Goal: Task Accomplishment & Management: Complete application form

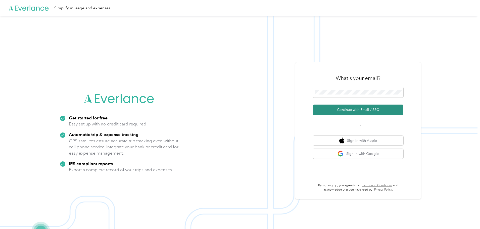
click at [336, 108] on button "Continue with Email / SSO" at bounding box center [358, 110] width 91 height 11
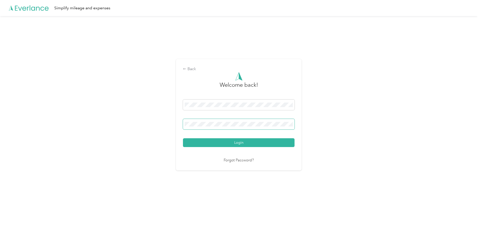
click at [213, 119] on div "Login" at bounding box center [239, 124] width 112 height 48
click at [220, 142] on button "Login" at bounding box center [239, 142] width 112 height 9
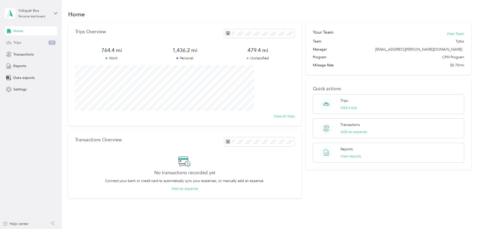
click at [26, 45] on div "Trips 84" at bounding box center [31, 42] width 53 height 9
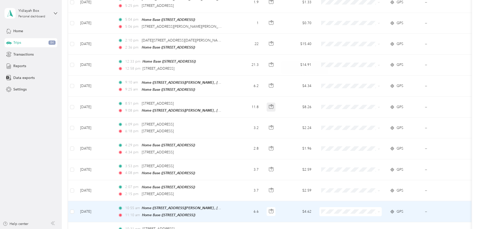
scroll to position [464, 0]
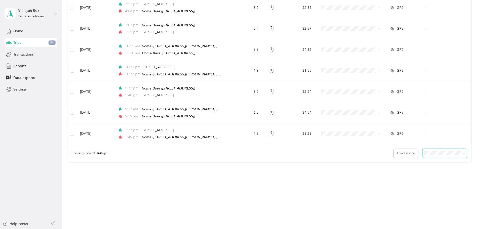
click at [423, 153] on span at bounding box center [445, 153] width 45 height 9
click at [405, 174] on li "100 per load" at bounding box center [410, 177] width 45 height 9
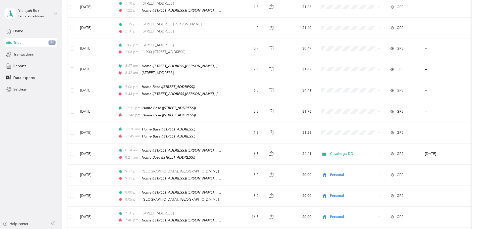
scroll to position [1663, 0]
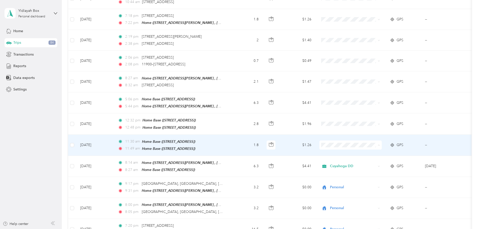
click at [373, 137] on span "Cuyahoga DD" at bounding box center [389, 137] width 47 height 5
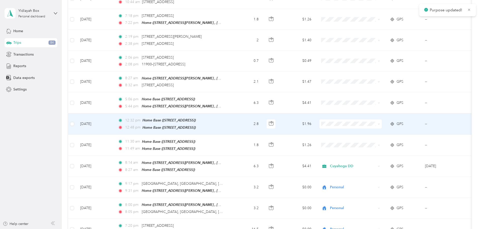
click at [370, 119] on span at bounding box center [351, 123] width 62 height 9
click at [366, 115] on span "Cuyahoga DD" at bounding box center [389, 116] width 47 height 5
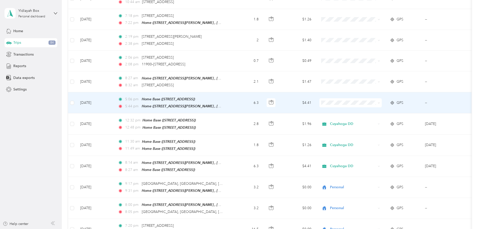
click at [366, 98] on span at bounding box center [351, 102] width 62 height 9
click at [373, 94] on span "Cuyahoga DD" at bounding box center [389, 94] width 47 height 5
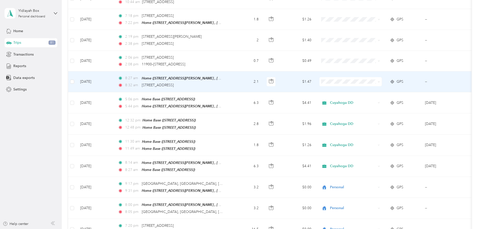
click at [367, 75] on span "Cuyahoga DD" at bounding box center [389, 74] width 47 height 5
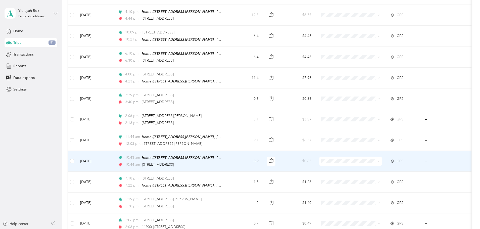
scroll to position [1512, 0]
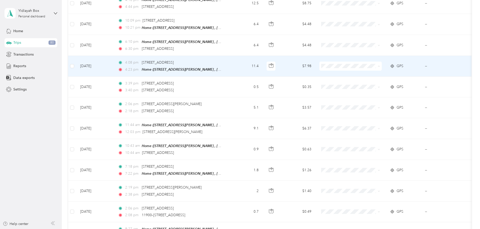
click at [368, 70] on li "Personal" at bounding box center [384, 69] width 62 height 9
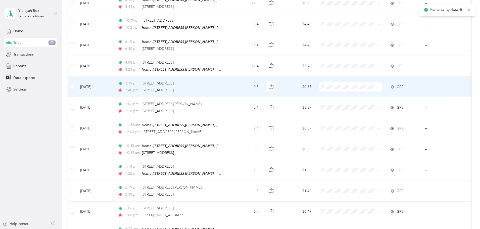
click at [366, 83] on span at bounding box center [351, 87] width 62 height 9
click at [363, 83] on span at bounding box center [351, 87] width 62 height 9
drag, startPoint x: 367, startPoint y: 89, endPoint x: 364, endPoint y: 89, distance: 3.8
click at [368, 89] on span "Personal" at bounding box center [389, 90] width 47 height 5
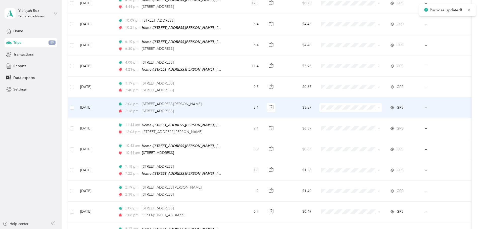
click at [364, 112] on li "Personal" at bounding box center [384, 111] width 62 height 9
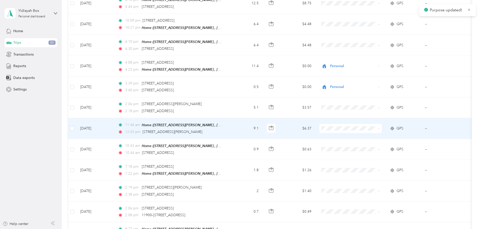
drag, startPoint x: 364, startPoint y: 130, endPoint x: 367, endPoint y: 126, distance: 5.7
click at [364, 130] on span "Personal" at bounding box center [384, 130] width 55 height 5
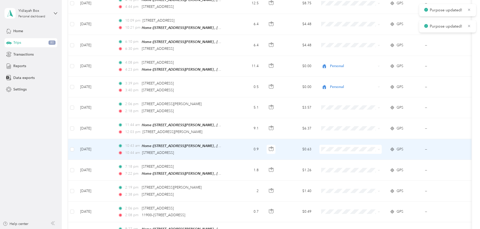
click at [350, 139] on td at bounding box center [351, 149] width 70 height 21
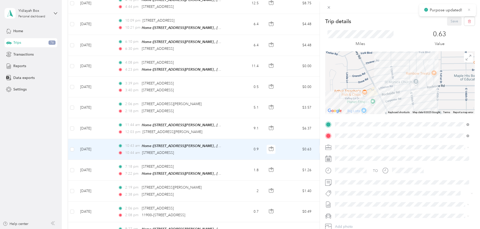
click at [468, 10] on icon at bounding box center [470, 10] width 4 height 5
click at [331, 8] on icon at bounding box center [329, 7] width 4 height 4
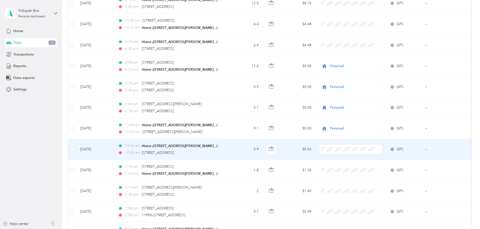
click at [367, 154] on li "Personal" at bounding box center [384, 152] width 62 height 9
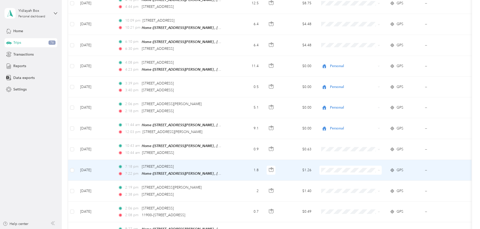
click at [366, 172] on span "Personal" at bounding box center [389, 173] width 47 height 5
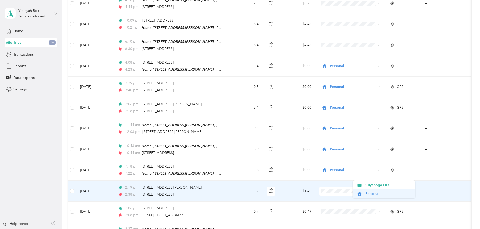
click at [375, 194] on span "Personal" at bounding box center [389, 193] width 47 height 5
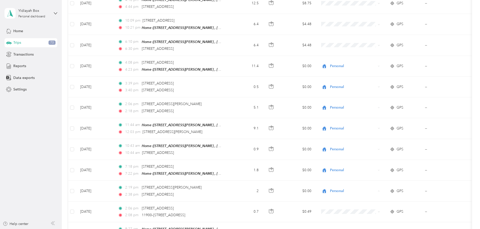
scroll to position [1520, 0]
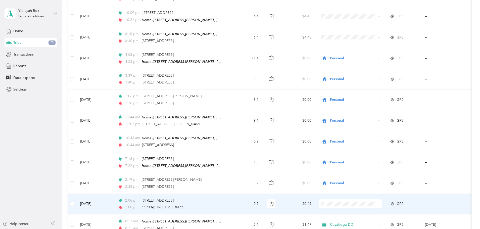
click at [374, 203] on li "Personal" at bounding box center [384, 204] width 62 height 9
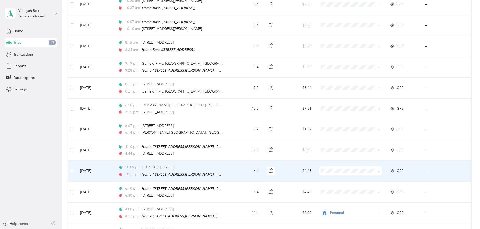
scroll to position [1369, 0]
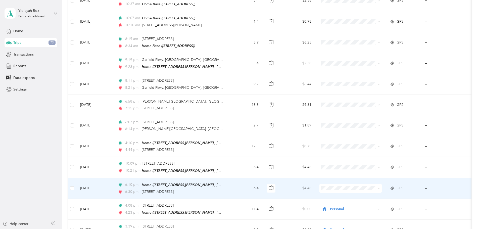
click at [368, 188] on li "Personal" at bounding box center [384, 191] width 62 height 9
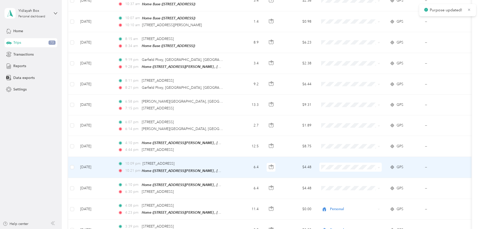
drag, startPoint x: 368, startPoint y: 169, endPoint x: 469, endPoint y: 127, distance: 108.8
click at [368, 170] on span "Personal" at bounding box center [389, 169] width 47 height 5
click at [370, 171] on span "Personal" at bounding box center [389, 171] width 47 height 5
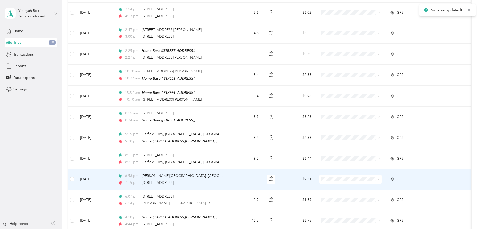
scroll to position [1294, 0]
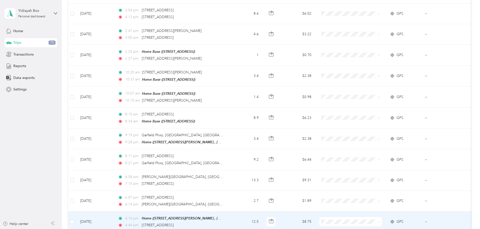
click at [379, 217] on span at bounding box center [351, 221] width 62 height 9
click at [367, 196] on span "Personal" at bounding box center [389, 198] width 47 height 5
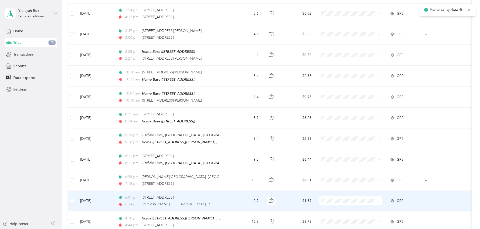
click at [363, 206] on span "Personal" at bounding box center [384, 205] width 55 height 5
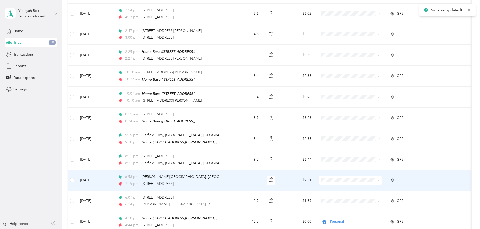
drag, startPoint x: 362, startPoint y: 184, endPoint x: 363, endPoint y: 163, distance: 20.4
click at [362, 183] on icon at bounding box center [360, 185] width 6 height 4
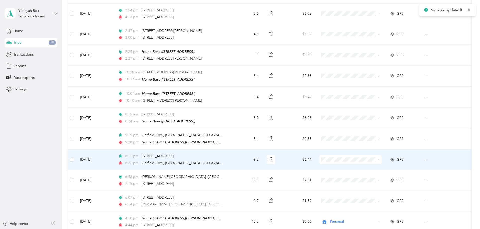
click at [359, 162] on icon at bounding box center [360, 164] width 6 height 4
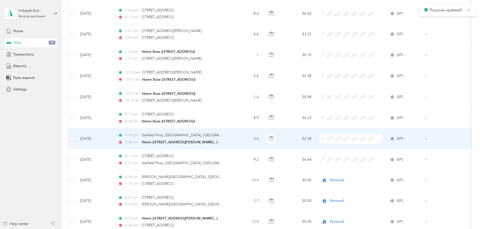
click at [364, 142] on span "Personal" at bounding box center [384, 142] width 55 height 5
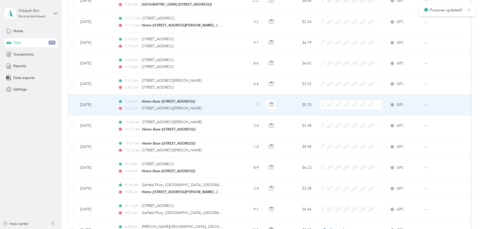
scroll to position [1269, 0]
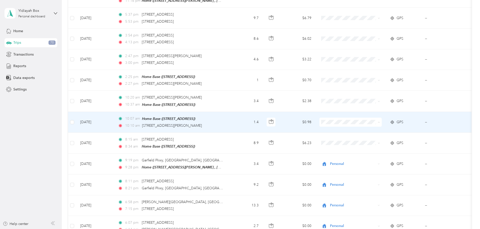
click at [370, 118] on span "Cuyahoga DD" at bounding box center [389, 118] width 47 height 5
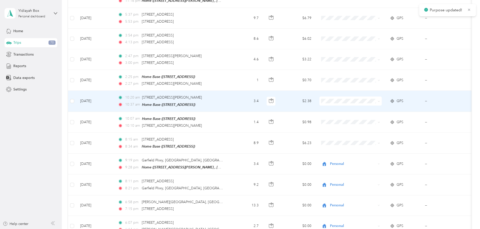
click at [368, 93] on td at bounding box center [351, 101] width 70 height 21
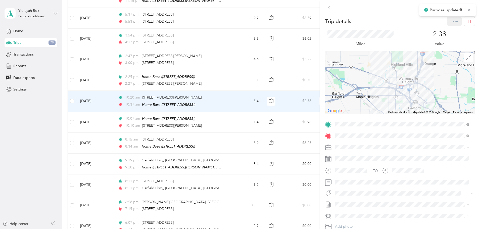
drag, startPoint x: 470, startPoint y: 8, endPoint x: 465, endPoint y: 11, distance: 5.6
click at [470, 9] on icon at bounding box center [470, 10] width 4 height 5
click at [333, 7] on div at bounding box center [400, 6] width 160 height 13
drag, startPoint x: 330, startPoint y: 8, endPoint x: 344, endPoint y: 39, distance: 33.7
click at [330, 8] on icon at bounding box center [329, 7] width 4 height 4
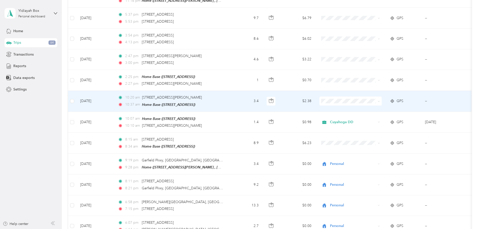
drag, startPoint x: 372, startPoint y: 95, endPoint x: 368, endPoint y: 90, distance: 5.8
click at [372, 95] on span "Cuyahoga DD" at bounding box center [389, 97] width 47 height 5
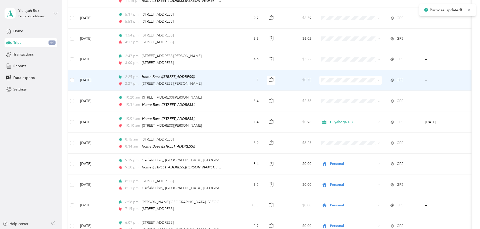
click at [371, 76] on span at bounding box center [351, 80] width 62 height 9
drag, startPoint x: 366, startPoint y: 79, endPoint x: 361, endPoint y: 72, distance: 8.1
click at [366, 78] on li "Cuyahoga DD" at bounding box center [384, 77] width 62 height 9
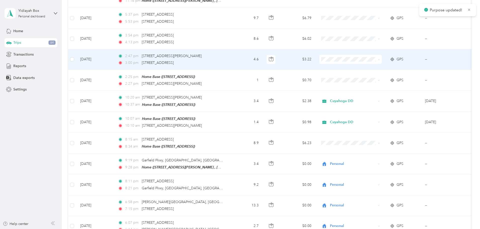
click at [364, 55] on span "Cuyahoga DD" at bounding box center [384, 56] width 55 height 5
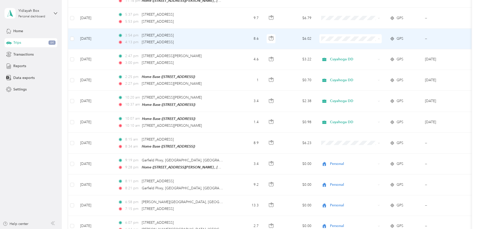
click at [367, 36] on span "Cuyahoga DD" at bounding box center [389, 35] width 47 height 5
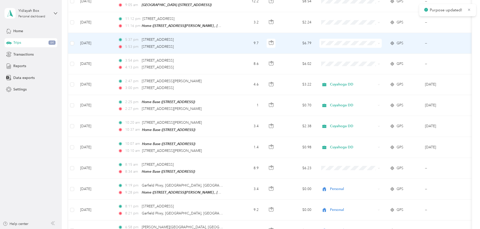
click at [366, 36] on td at bounding box center [351, 43] width 70 height 21
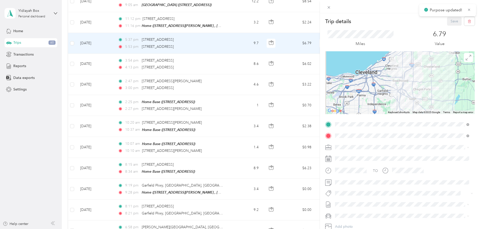
click at [333, 6] on div at bounding box center [400, 6] width 160 height 13
click at [330, 6] on icon at bounding box center [329, 7] width 4 height 4
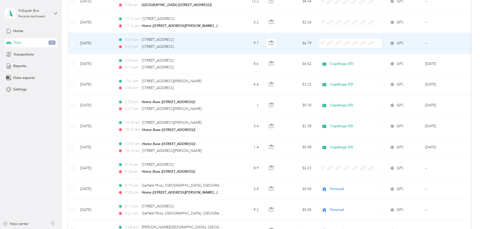
click at [370, 47] on span "Personal" at bounding box center [389, 48] width 47 height 5
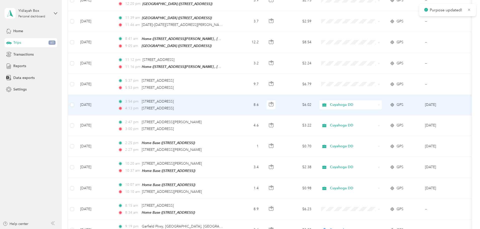
scroll to position [1193, 0]
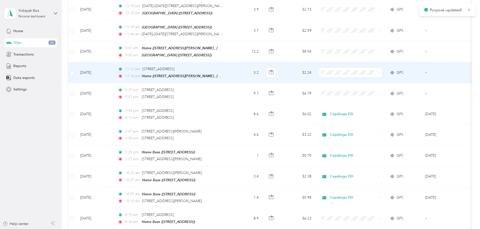
click at [366, 76] on span "Personal" at bounding box center [389, 77] width 47 height 5
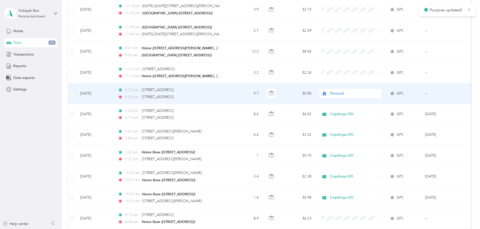
drag, startPoint x: 363, startPoint y: 81, endPoint x: 365, endPoint y: 78, distance: 3.4
click at [364, 91] on span "Personal" at bounding box center [348, 94] width 55 height 6
click at [371, 98] on span "Personal" at bounding box center [386, 98] width 41 height 5
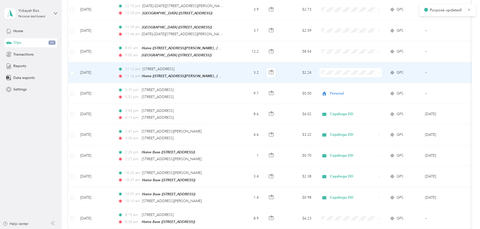
click at [370, 78] on span "Personal" at bounding box center [389, 78] width 47 height 5
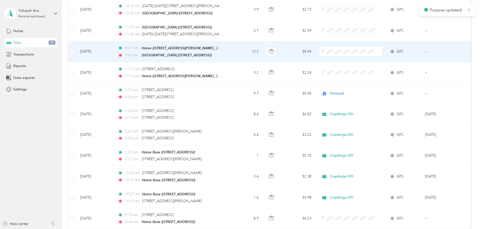
click at [367, 47] on span at bounding box center [351, 51] width 62 height 9
click at [365, 49] on span "Cuyahoga DD" at bounding box center [384, 48] width 55 height 5
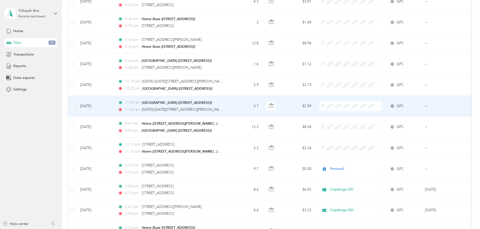
scroll to position [1093, 0]
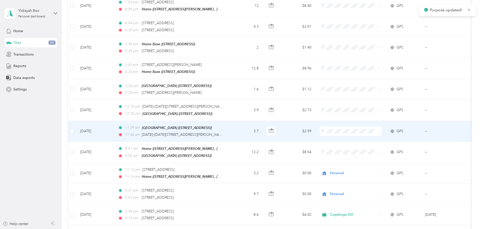
click at [367, 130] on span "Cuyahoga DD" at bounding box center [389, 128] width 47 height 5
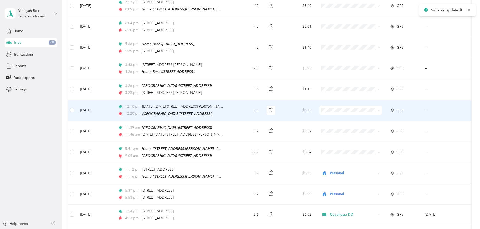
click at [360, 109] on span "Cuyahoga DD" at bounding box center [384, 108] width 55 height 5
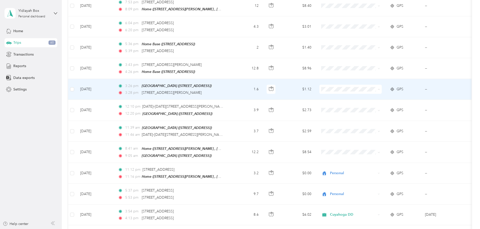
click at [364, 88] on li "Cuyahoga DD" at bounding box center [384, 87] width 62 height 9
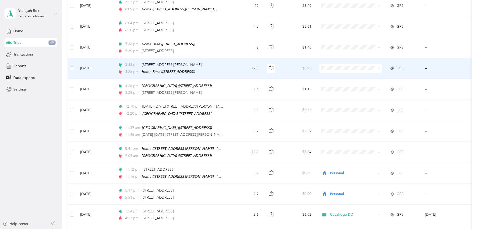
click at [360, 64] on span at bounding box center [351, 68] width 62 height 9
click at [365, 66] on span "Cuyahoga DD" at bounding box center [384, 66] width 55 height 5
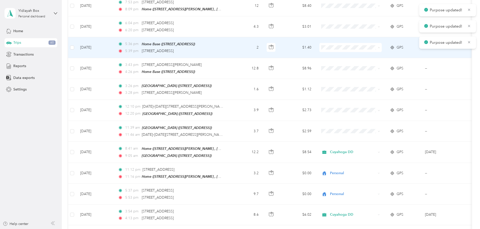
click at [366, 46] on span "Cuyahoga DD" at bounding box center [389, 46] width 47 height 5
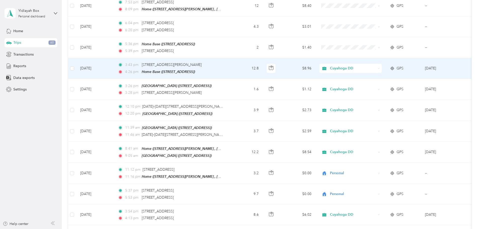
scroll to position [1068, 0]
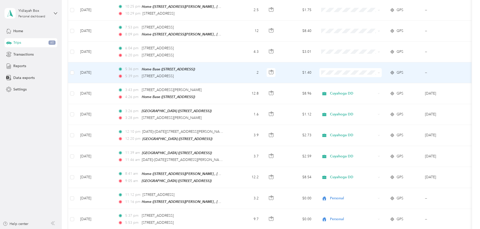
click at [367, 68] on span at bounding box center [351, 72] width 62 height 9
drag, startPoint x: 366, startPoint y: 78, endPoint x: 362, endPoint y: 74, distance: 6.8
click at [366, 78] on span "Personal" at bounding box center [389, 79] width 47 height 5
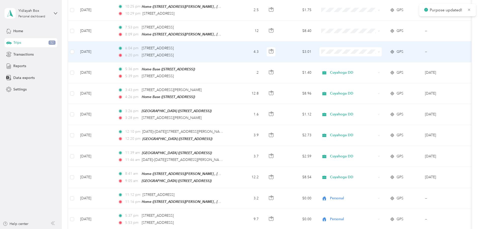
click at [366, 56] on li "Personal" at bounding box center [384, 58] width 62 height 9
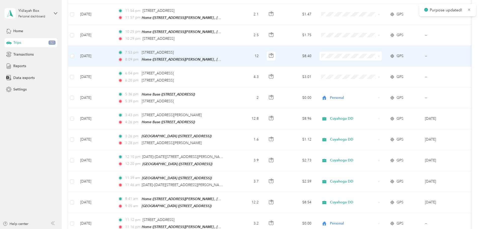
click at [363, 62] on span "Personal" at bounding box center [384, 63] width 55 height 5
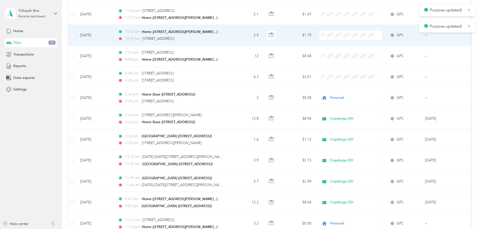
click at [358, 31] on span at bounding box center [351, 35] width 62 height 9
click at [361, 40] on span "Personal" at bounding box center [384, 42] width 55 height 5
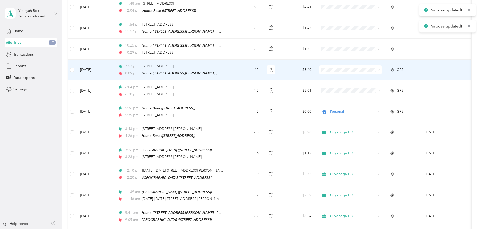
scroll to position [1017, 0]
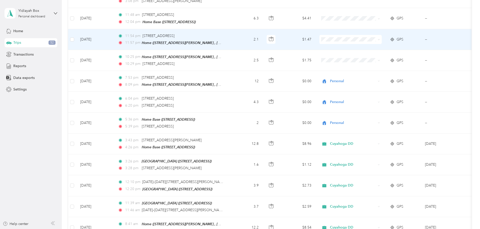
click at [359, 44] on li "Personal" at bounding box center [384, 46] width 62 height 9
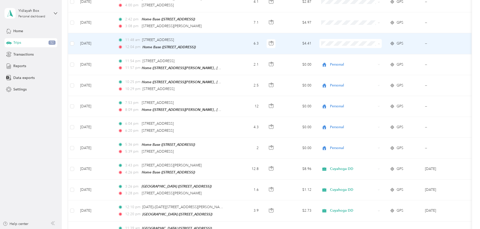
click at [363, 42] on icon at bounding box center [360, 43] width 6 height 4
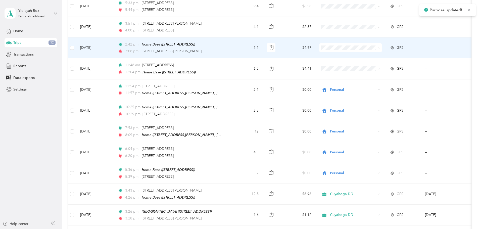
click at [365, 47] on span "Cuyahoga DD" at bounding box center [384, 47] width 55 height 5
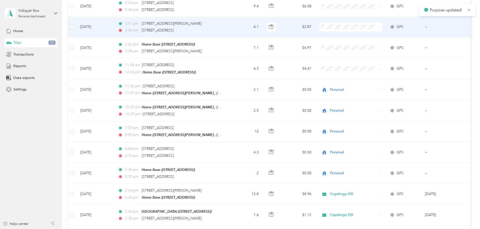
click at [363, 26] on icon at bounding box center [360, 27] width 6 height 4
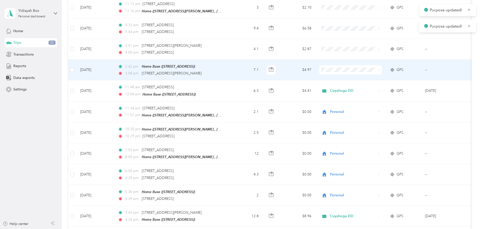
scroll to position [942, 0]
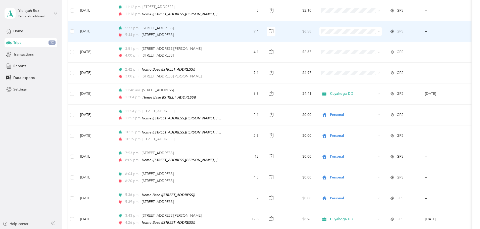
click at [369, 37] on li "Personal" at bounding box center [384, 40] width 62 height 9
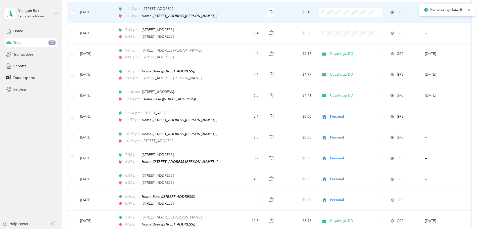
scroll to position [917, 0]
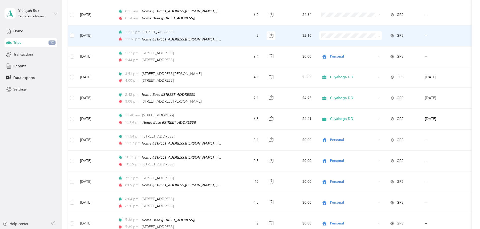
click at [366, 43] on span "Personal" at bounding box center [389, 44] width 47 height 5
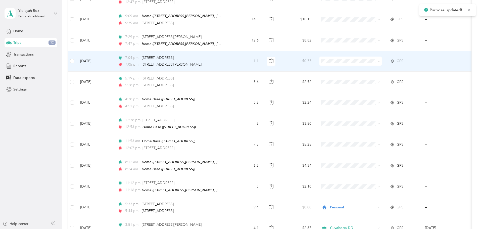
scroll to position [741, 0]
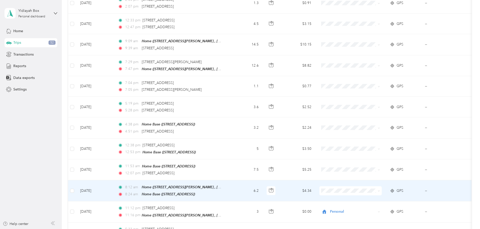
click at [375, 186] on span at bounding box center [351, 190] width 62 height 9
click at [374, 192] on span "Cuyahoga DD" at bounding box center [389, 191] width 47 height 5
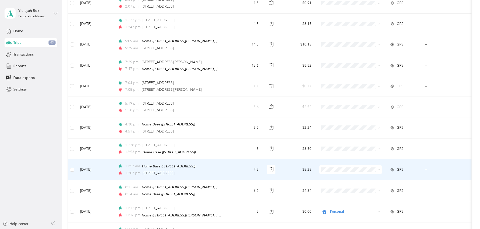
click at [368, 169] on span "Cuyahoga DD" at bounding box center [389, 170] width 47 height 5
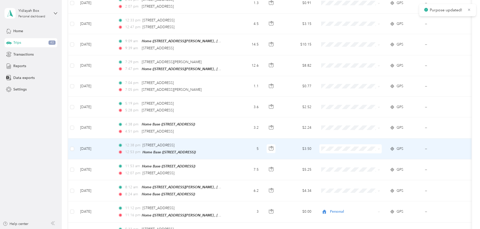
drag, startPoint x: 362, startPoint y: 148, endPoint x: 363, endPoint y: 146, distance: 3.1
click at [362, 149] on icon at bounding box center [360, 150] width 6 height 4
click at [365, 159] on li "Personal" at bounding box center [384, 156] width 62 height 9
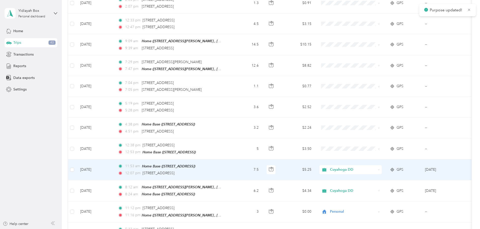
click at [366, 167] on span "Cuyahoga DD" at bounding box center [353, 170] width 46 height 6
click at [363, 177] on span "Personal" at bounding box center [384, 178] width 55 height 5
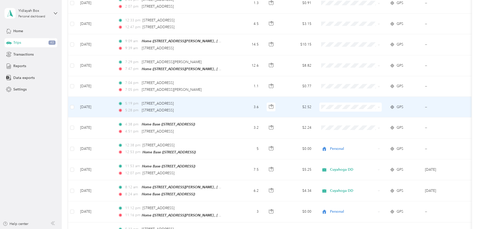
click at [367, 115] on span "Personal" at bounding box center [389, 115] width 47 height 5
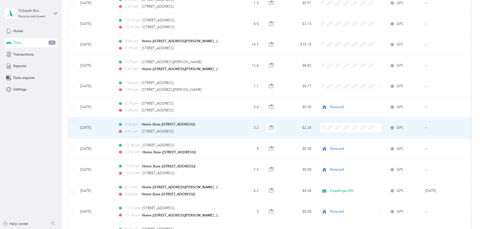
click at [368, 130] on li "Cuyahoga DD" at bounding box center [384, 129] width 62 height 9
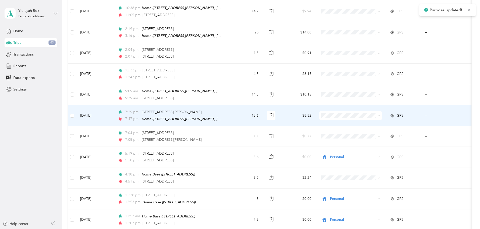
scroll to position [690, 0]
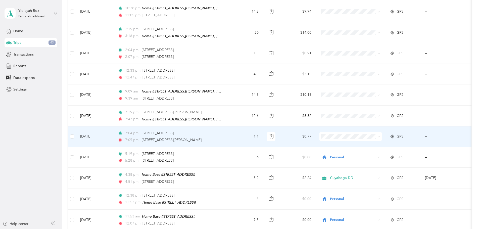
click at [372, 147] on span "Personal" at bounding box center [389, 146] width 47 height 5
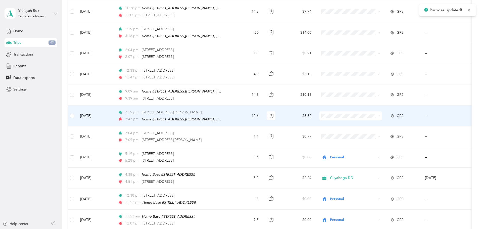
click at [368, 111] on span at bounding box center [351, 115] width 62 height 9
drag, startPoint x: 372, startPoint y: 126, endPoint x: 366, endPoint y: 105, distance: 22.1
click at [371, 126] on span "Personal" at bounding box center [389, 126] width 47 height 5
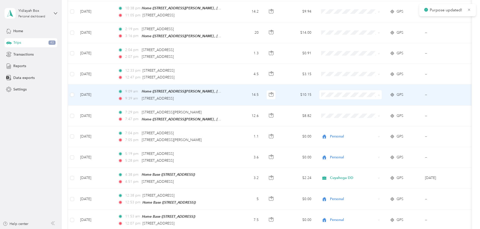
click at [360, 104] on icon at bounding box center [360, 106] width 6 height 4
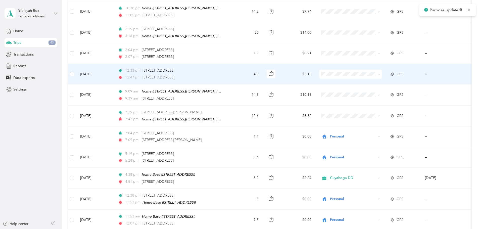
drag, startPoint x: 362, startPoint y: 83, endPoint x: 361, endPoint y: 79, distance: 4.0
click at [362, 84] on icon at bounding box center [360, 85] width 6 height 4
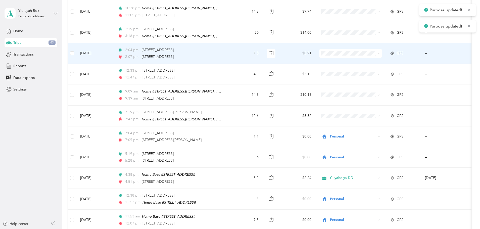
drag, startPoint x: 362, startPoint y: 60, endPoint x: 360, endPoint y: 50, distance: 10.1
click at [362, 61] on li "Personal" at bounding box center [384, 64] width 62 height 9
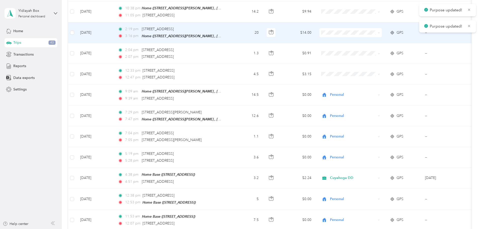
click at [365, 45] on li "Personal" at bounding box center [384, 43] width 62 height 9
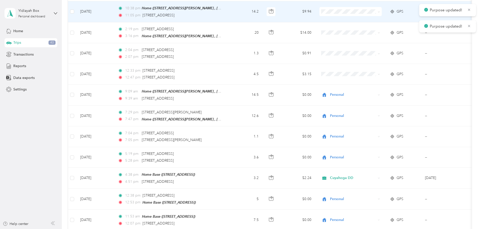
click at [359, 7] on span at bounding box center [351, 11] width 62 height 9
click at [360, 22] on icon at bounding box center [360, 22] width 4 height 4
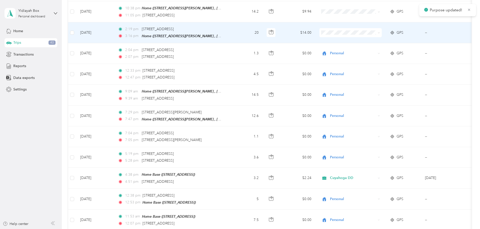
click at [361, 28] on span at bounding box center [351, 32] width 62 height 9
click at [364, 41] on span "Personal" at bounding box center [384, 42] width 55 height 5
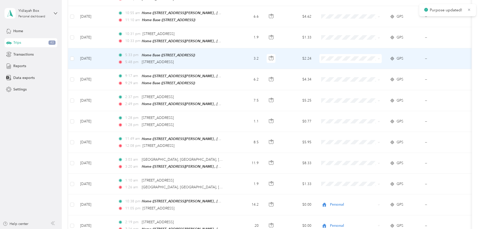
scroll to position [489, 0]
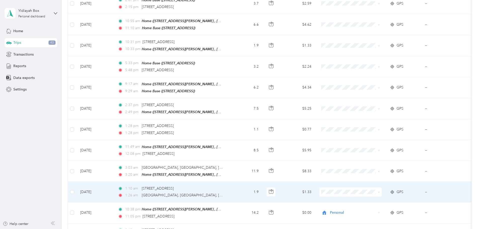
click at [370, 201] on span "Personal" at bounding box center [389, 203] width 47 height 5
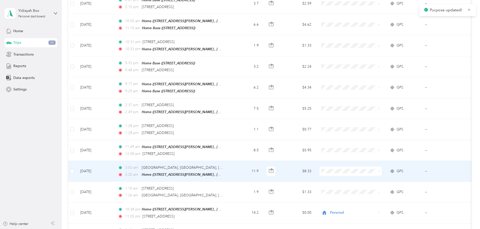
drag, startPoint x: 371, startPoint y: 182, endPoint x: 368, endPoint y: 172, distance: 10.6
click at [370, 175] on ol "Cuyahoga DD Personal" at bounding box center [384, 179] width 62 height 18
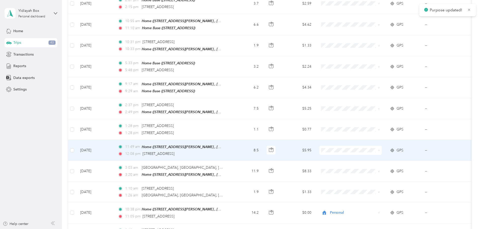
drag, startPoint x: 367, startPoint y: 162, endPoint x: 361, endPoint y: 136, distance: 27.1
click at [367, 160] on span "Personal" at bounding box center [389, 161] width 47 height 5
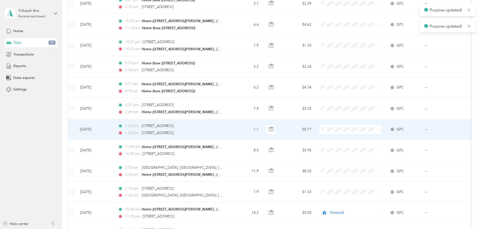
click at [361, 126] on span at bounding box center [351, 129] width 62 height 9
click at [364, 139] on span "Personal" at bounding box center [384, 141] width 55 height 5
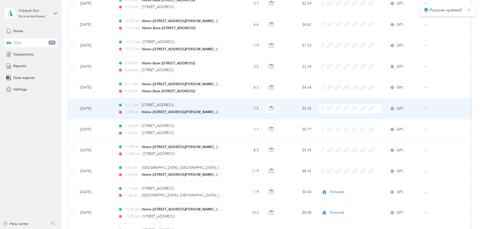
drag, startPoint x: 365, startPoint y: 119, endPoint x: 360, endPoint y: 99, distance: 20.6
click at [364, 116] on li "Personal" at bounding box center [384, 120] width 62 height 9
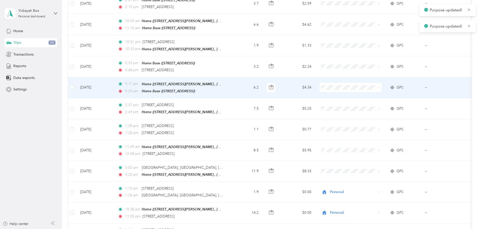
click at [364, 98] on span "Personal" at bounding box center [384, 99] width 55 height 5
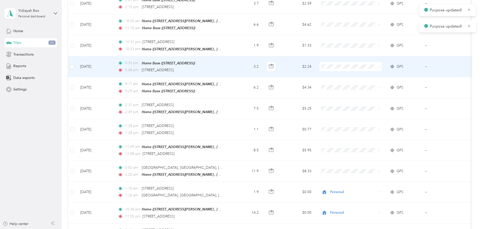
drag, startPoint x: 368, startPoint y: 77, endPoint x: 362, endPoint y: 48, distance: 29.7
click at [368, 77] on span "Personal" at bounding box center [389, 79] width 47 height 5
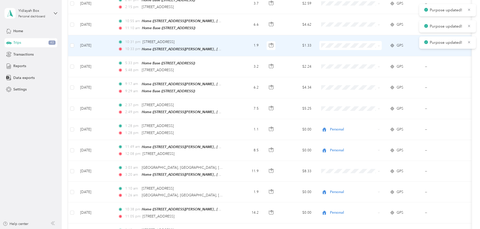
click at [362, 43] on span at bounding box center [351, 45] width 62 height 9
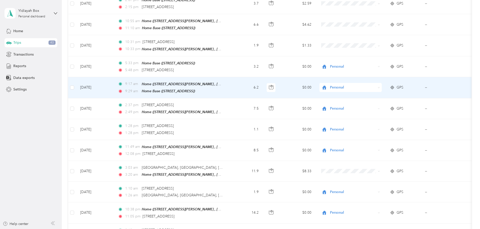
click at [379, 85] on div "Personal" at bounding box center [351, 87] width 62 height 9
drag, startPoint x: 378, startPoint y: 90, endPoint x: 378, endPoint y: 84, distance: 6.3
click at [378, 90] on span "Cuyahoga DD" at bounding box center [389, 89] width 47 height 5
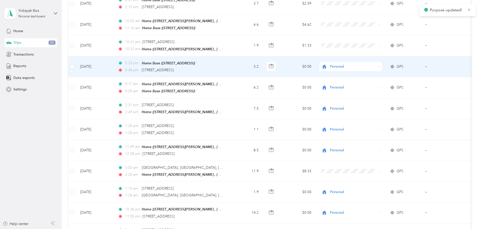
click at [372, 64] on span "Personal" at bounding box center [353, 67] width 46 height 6
click at [372, 71] on span "Cuyahoga DD" at bounding box center [389, 70] width 47 height 5
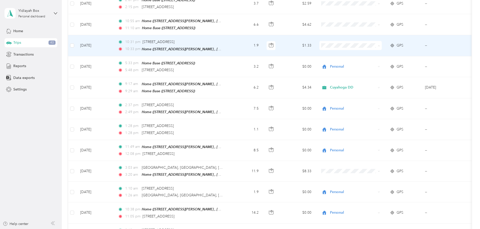
click at [366, 57] on span "Personal" at bounding box center [389, 58] width 47 height 5
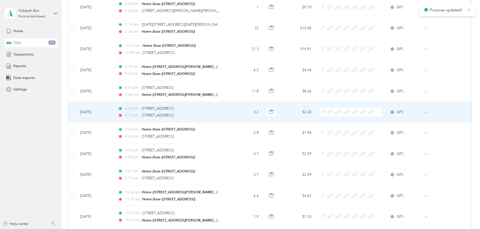
scroll to position [313, 0]
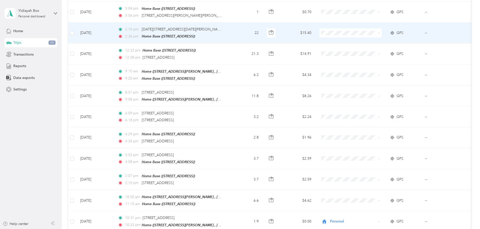
drag, startPoint x: 343, startPoint y: 40, endPoint x: 467, endPoint y: 77, distance: 128.9
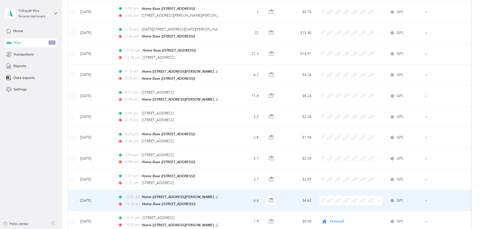
click at [370, 204] on span "Cuyahoga DD" at bounding box center [389, 203] width 47 height 5
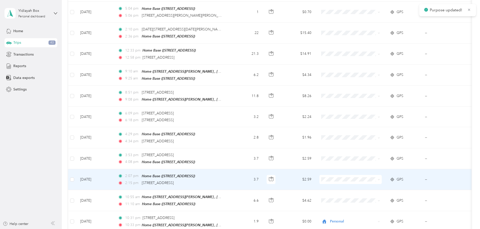
click at [365, 185] on li "Cuyahoga DD" at bounding box center [384, 183] width 62 height 9
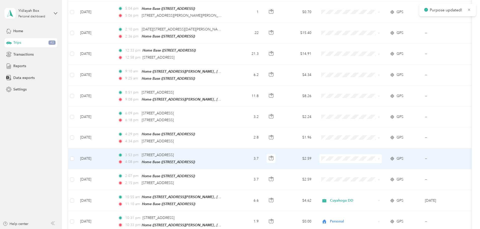
click at [363, 163] on span "Cuyahoga DD" at bounding box center [384, 161] width 55 height 5
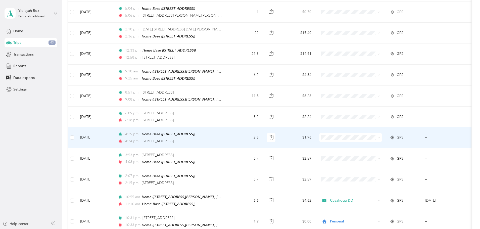
click at [364, 137] on span at bounding box center [351, 137] width 62 height 9
click at [360, 140] on li "Cuyahoga DD" at bounding box center [384, 143] width 62 height 9
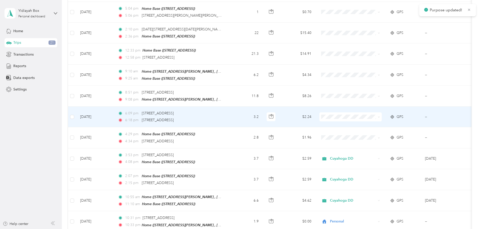
click at [361, 108] on td at bounding box center [351, 117] width 70 height 21
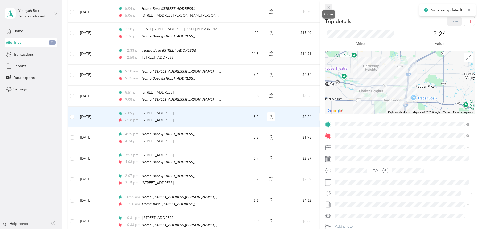
click at [329, 9] on icon at bounding box center [329, 7] width 4 height 4
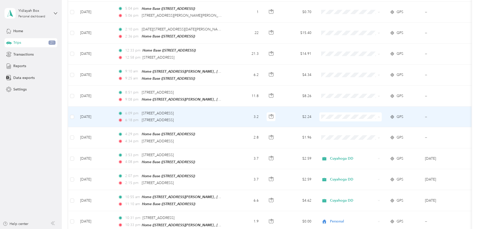
drag, startPoint x: 368, startPoint y: 129, endPoint x: 367, endPoint y: 118, distance: 11.1
click at [368, 129] on span "Personal" at bounding box center [389, 131] width 47 height 5
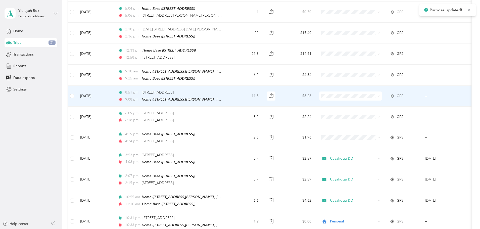
click at [363, 95] on span at bounding box center [351, 96] width 62 height 9
click at [363, 110] on span "Personal" at bounding box center [384, 110] width 55 height 5
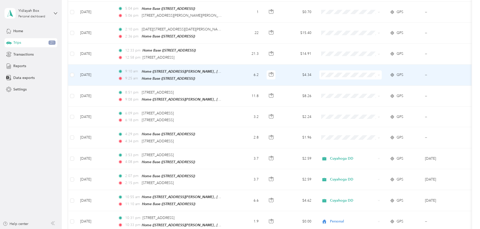
click at [359, 89] on icon at bounding box center [360, 90] width 6 height 4
drag, startPoint x: 361, startPoint y: 81, endPoint x: 362, endPoint y: 65, distance: 16.4
click at [362, 81] on icon at bounding box center [360, 81] width 6 height 4
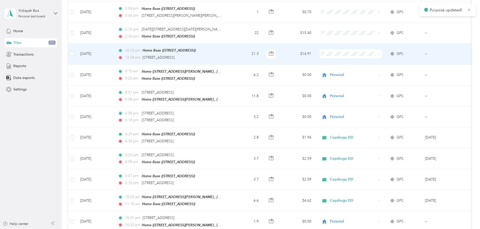
click at [361, 66] on span "Personal" at bounding box center [384, 68] width 55 height 5
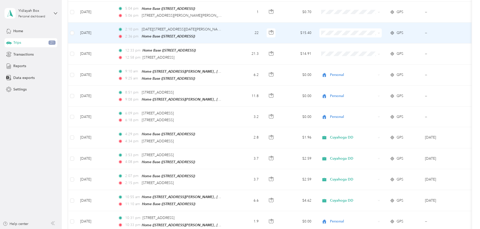
click at [362, 38] on icon at bounding box center [360, 39] width 6 height 4
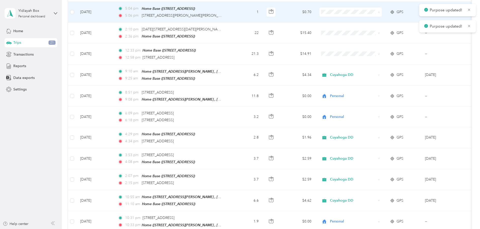
click at [362, 20] on li "Cuyahoga DD" at bounding box center [384, 19] width 62 height 9
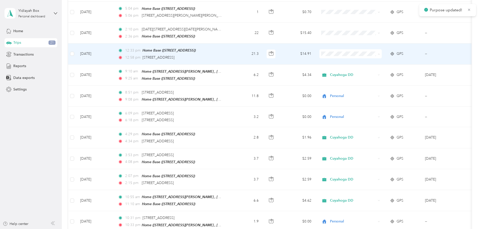
click at [363, 69] on span "Personal" at bounding box center [384, 69] width 55 height 5
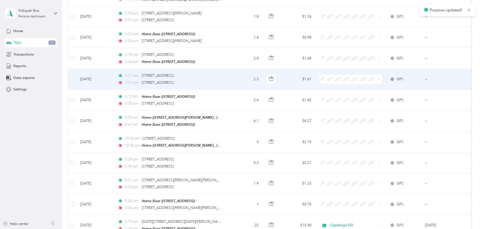
scroll to position [112, 0]
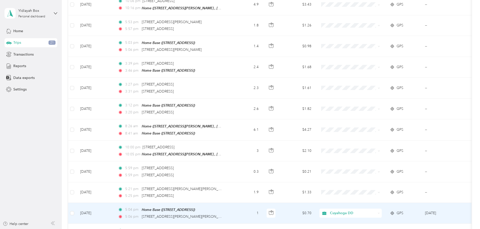
click at [376, 211] on span "Cuyahoga DD" at bounding box center [353, 214] width 46 height 6
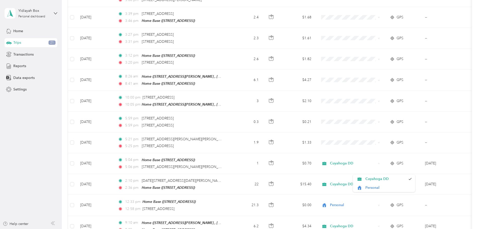
scroll to position [162, 0]
click at [54, 182] on aside "Yidiayah Box Personal dashboard Home Trips 21 Transactions Reports Data exports…" at bounding box center [31, 114] width 62 height 229
click at [52, 148] on aside "Yidiayah Box Personal dashboard Home Trips 21 Transactions Reports Data exports…" at bounding box center [31, 114] width 62 height 229
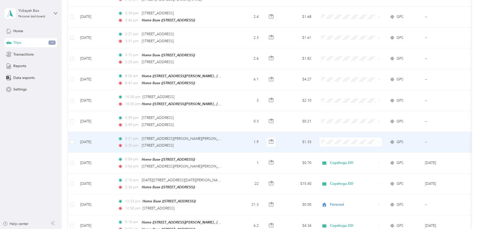
click at [375, 157] on span "Personal" at bounding box center [389, 157] width 47 height 5
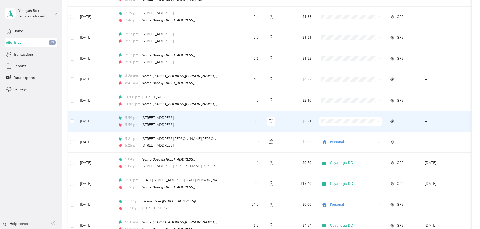
click at [366, 137] on span "Personal" at bounding box center [389, 137] width 47 height 5
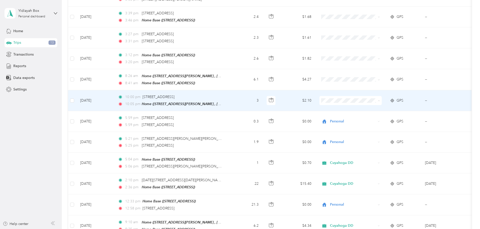
click at [371, 115] on span "Personal" at bounding box center [389, 116] width 47 height 5
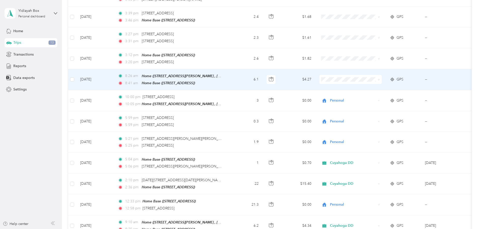
click at [382, 80] on span at bounding box center [351, 79] width 62 height 9
click at [362, 87] on icon at bounding box center [360, 87] width 6 height 4
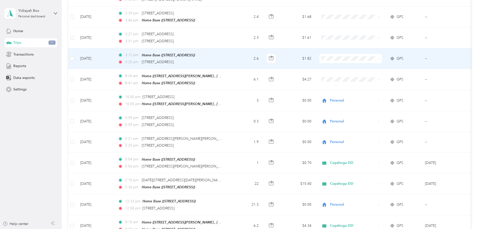
click at [379, 68] on li "Cuyahoga DD" at bounding box center [384, 63] width 62 height 9
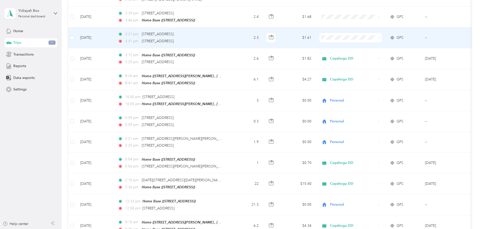
click at [382, 45] on span "Cuyahoga DD" at bounding box center [389, 42] width 47 height 5
click at [373, 37] on span "Cuyahoga DD" at bounding box center [353, 38] width 46 height 6
click at [370, 51] on li "Personal" at bounding box center [384, 53] width 62 height 9
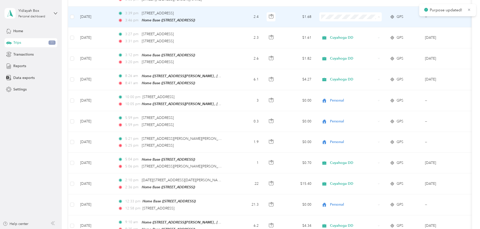
click at [365, 31] on li "Personal" at bounding box center [384, 34] width 62 height 9
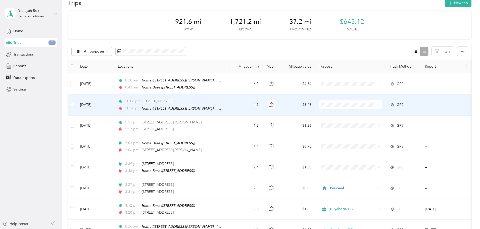
scroll to position [11, 0]
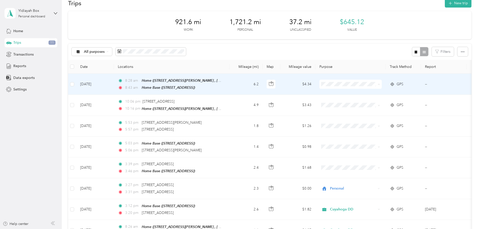
click at [368, 93] on span "Cuyahoga DD" at bounding box center [389, 93] width 47 height 5
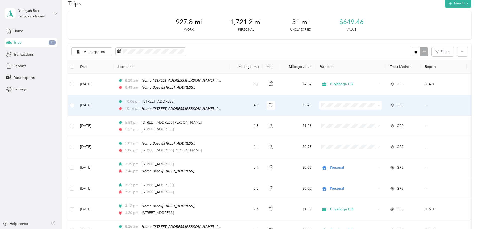
click at [380, 107] on span at bounding box center [351, 105] width 62 height 9
click at [370, 115] on li "Cuyahoga DD" at bounding box center [384, 112] width 62 height 9
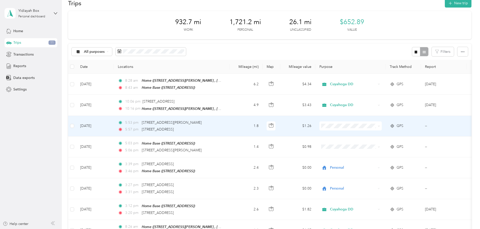
click at [375, 142] on span "Personal" at bounding box center [389, 142] width 47 height 5
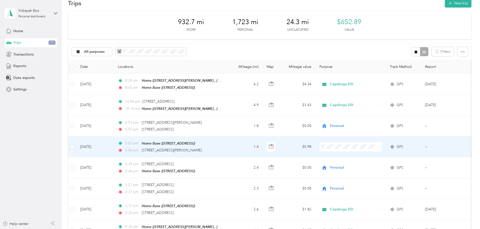
click at [372, 163] on span "Personal" at bounding box center [389, 162] width 47 height 5
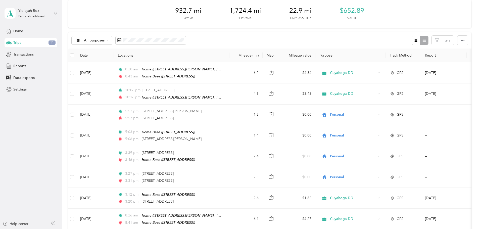
scroll to position [0, 0]
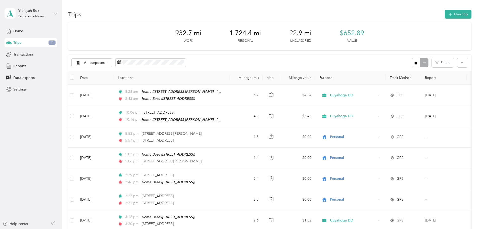
click at [30, 39] on div "Trips 11" at bounding box center [31, 42] width 53 height 9
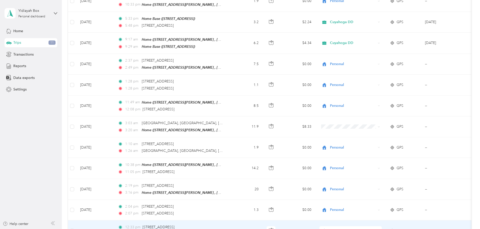
scroll to position [528, 0]
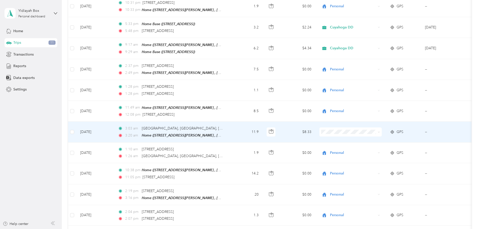
click at [370, 128] on span at bounding box center [351, 132] width 62 height 9
click at [367, 140] on li "Personal" at bounding box center [384, 143] width 62 height 9
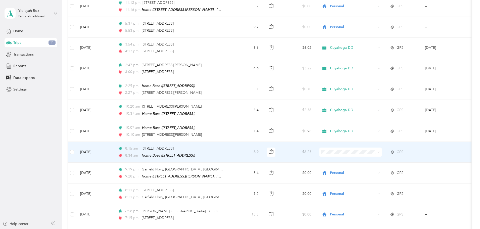
scroll to position [1258, 0]
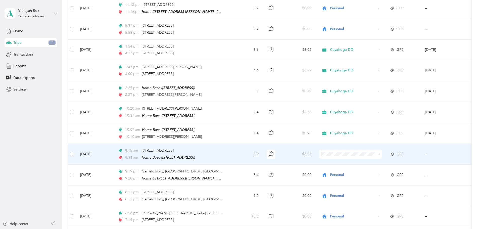
click at [373, 151] on li "Cuyahoga DD" at bounding box center [384, 150] width 62 height 9
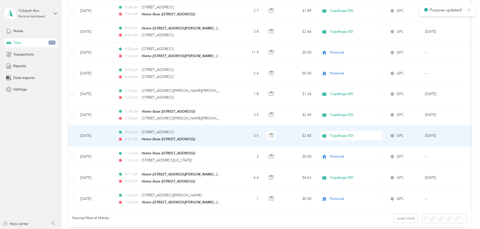
scroll to position [2016, 0]
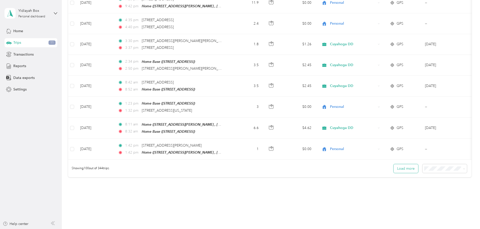
click at [394, 164] on button "Load more" at bounding box center [406, 168] width 25 height 9
drag, startPoint x: 354, startPoint y: 142, endPoint x: 400, endPoint y: 145, distance: 45.6
click at [400, 160] on div "Showing 100 out of 344 trips Load more" at bounding box center [270, 169] width 404 height 18
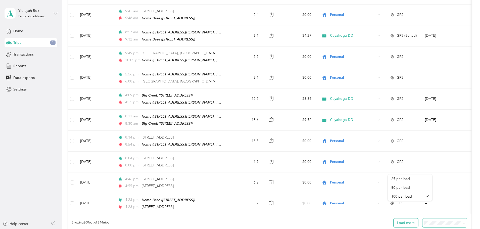
scroll to position [4084, 0]
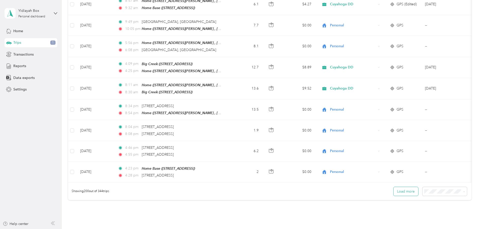
click at [394, 187] on button "Load more" at bounding box center [406, 191] width 25 height 9
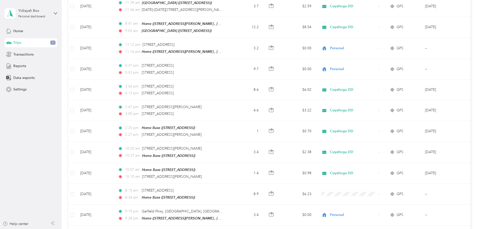
scroll to position [1242, 0]
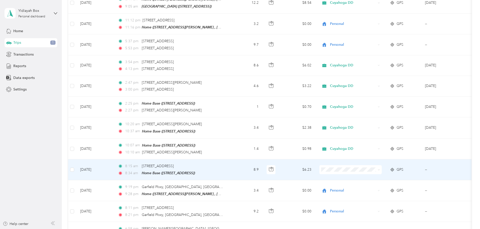
click at [371, 164] on span "Cuyahoga DD" at bounding box center [389, 164] width 47 height 5
click at [365, 163] on span "Cuyahoga DD" at bounding box center [384, 164] width 55 height 5
click at [364, 167] on li "Cuyahoga DD" at bounding box center [384, 165] width 62 height 9
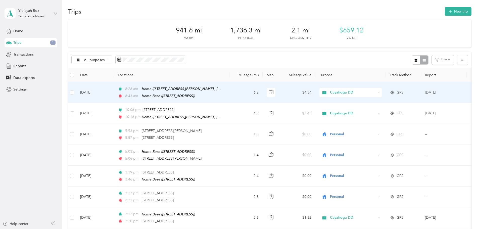
scroll to position [0, 0]
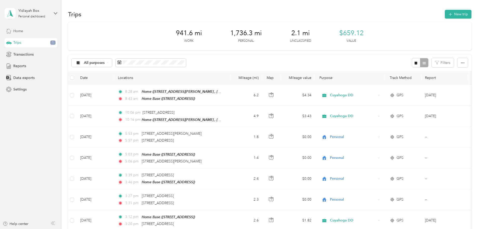
click at [22, 31] on span "Home" at bounding box center [18, 30] width 10 height 5
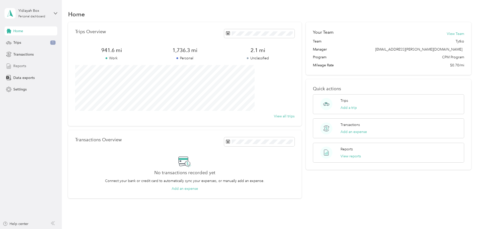
click at [20, 62] on div "Reports" at bounding box center [31, 66] width 53 height 9
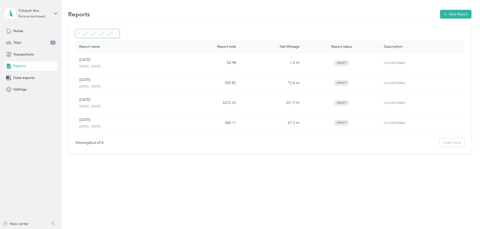
click at [120, 30] on span at bounding box center [97, 33] width 45 height 9
click at [440, 16] on button "New Report" at bounding box center [455, 14] width 31 height 9
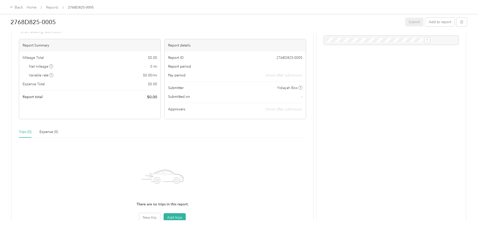
scroll to position [67, 0]
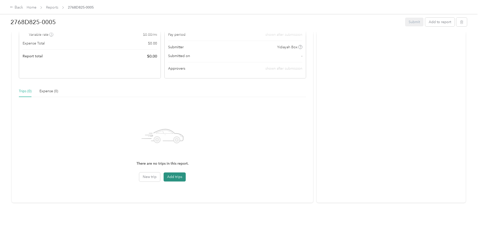
click at [184, 173] on button "Add trips" at bounding box center [175, 177] width 22 height 9
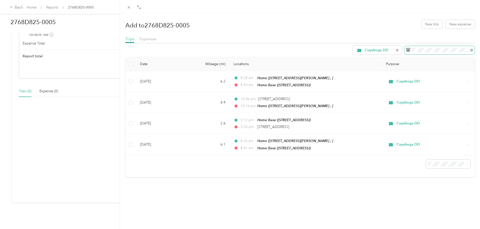
click at [405, 46] on span at bounding box center [440, 50] width 70 height 9
click at [407, 50] on span at bounding box center [440, 50] width 70 height 9
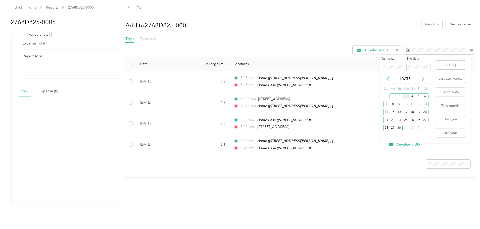
click at [386, 78] on icon at bounding box center [388, 78] width 5 height 5
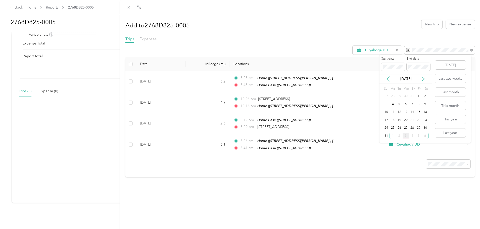
click at [387, 78] on icon at bounding box center [388, 78] width 5 height 5
click at [386, 78] on icon at bounding box center [388, 78] width 5 height 5
click at [394, 111] on div "16" at bounding box center [393, 112] width 7 height 6
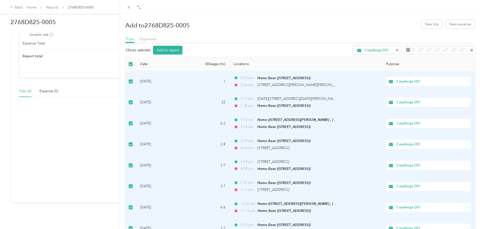
click at [340, 59] on th "Locations" at bounding box center [306, 64] width 153 height 14
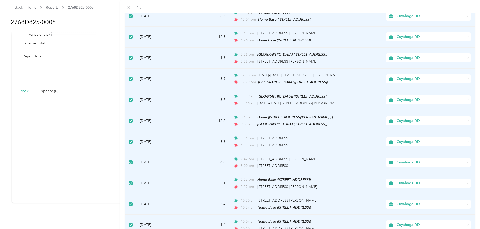
scroll to position [398, 0]
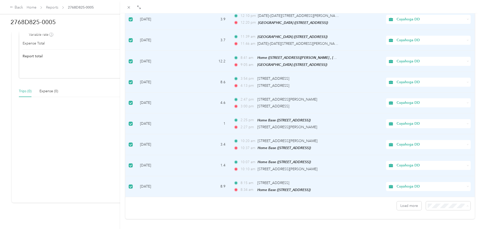
click at [432, 187] on div "100 per load" at bounding box center [444, 189] width 37 height 5
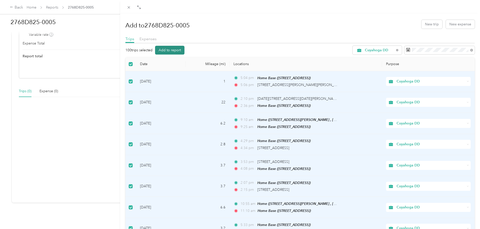
click at [181, 52] on button "Add to report" at bounding box center [169, 50] width 29 height 9
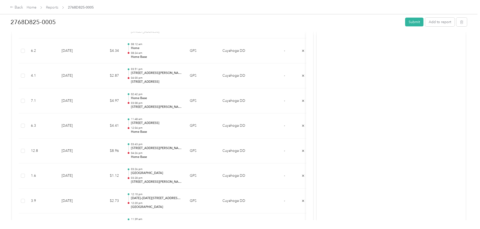
scroll to position [470, 0]
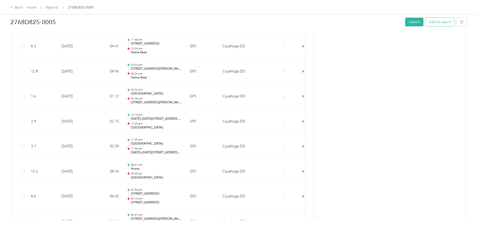
click at [426, 22] on button "Add to report" at bounding box center [440, 22] width 29 height 9
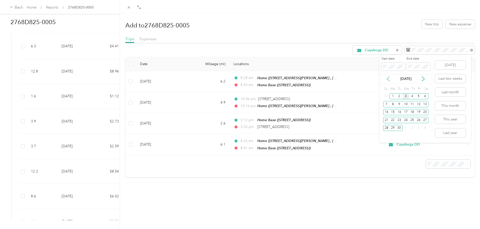
click at [387, 80] on icon at bounding box center [388, 78] width 5 height 5
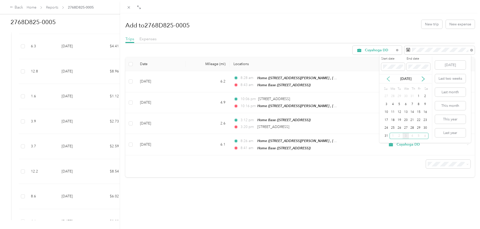
click at [387, 78] on icon at bounding box center [388, 78] width 5 height 5
click at [387, 79] on icon at bounding box center [388, 78] width 5 height 5
click at [392, 114] on div "16" at bounding box center [393, 112] width 7 height 6
click at [401, 77] on p "[DATE]" at bounding box center [406, 78] width 21 height 5
click at [424, 78] on icon at bounding box center [423, 78] width 5 height 5
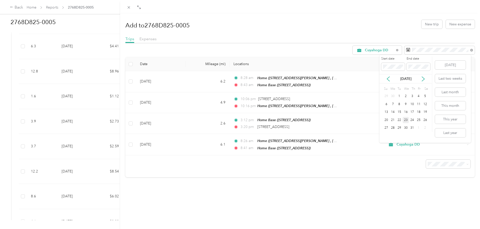
click at [404, 119] on div "23" at bounding box center [406, 120] width 7 height 6
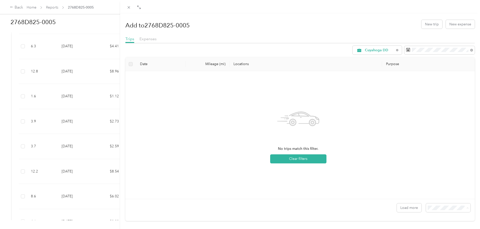
click at [436, 199] on span "100 per load" at bounding box center [436, 198] width 21 height 4
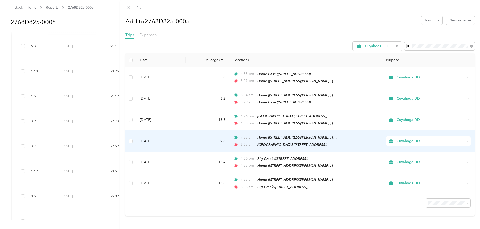
scroll to position [5, 0]
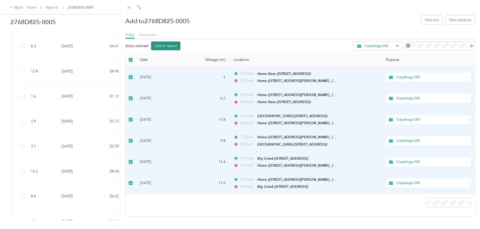
click at [177, 44] on button "Add to report" at bounding box center [165, 46] width 29 height 9
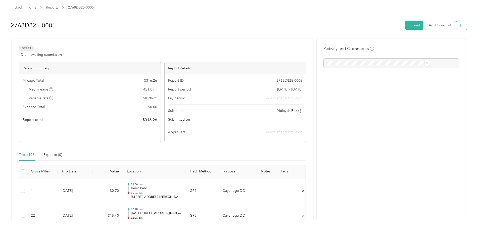
click at [457, 27] on button "button" at bounding box center [462, 25] width 11 height 9
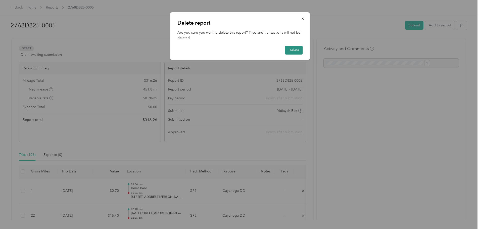
click at [288, 51] on button "Delete" at bounding box center [294, 50] width 18 height 9
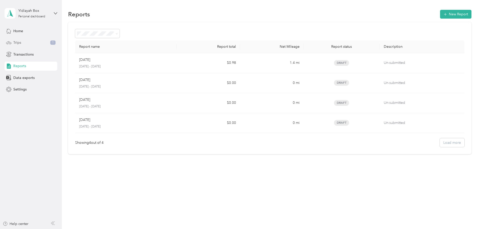
click at [16, 41] on span "Trips" at bounding box center [17, 42] width 8 height 5
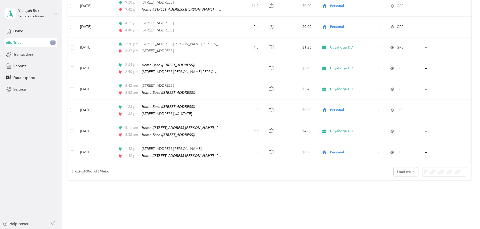
scroll to position [2016, 0]
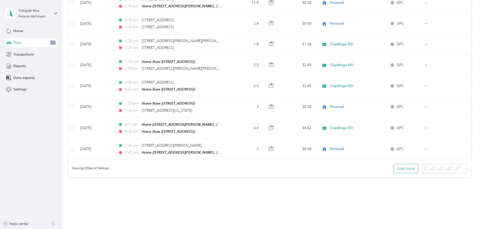
click at [394, 164] on button "Load more" at bounding box center [406, 168] width 25 height 9
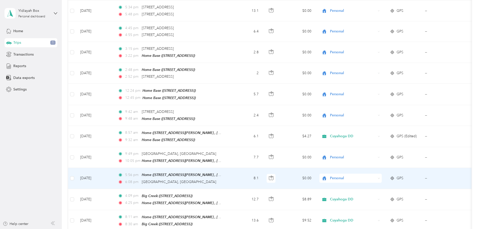
scroll to position [4084, 0]
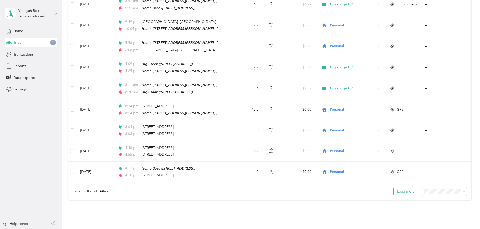
click at [394, 187] on button "Load more" at bounding box center [406, 191] width 25 height 9
drag, startPoint x: 372, startPoint y: 153, endPoint x: 374, endPoint y: 151, distance: 2.9
click at [394, 187] on button "Load more" at bounding box center [406, 191] width 25 height 9
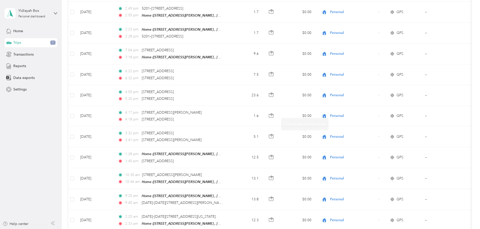
scroll to position [6153, 0]
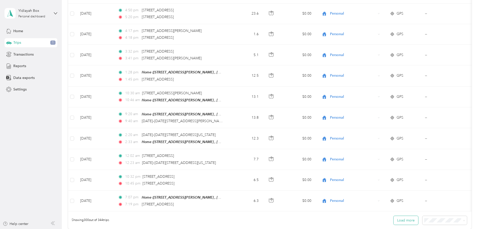
click at [394, 216] on button "Load more" at bounding box center [406, 220] width 25 height 9
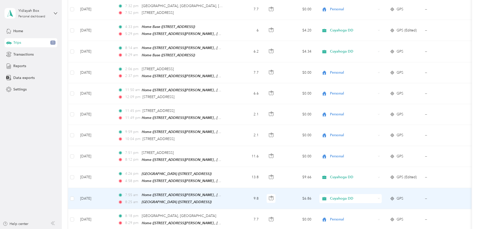
scroll to position [7013, 0]
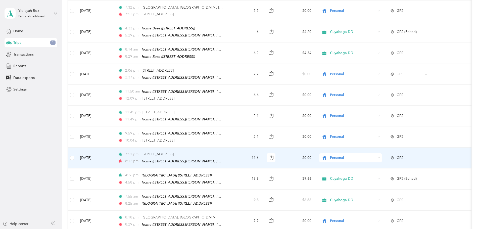
click at [316, 148] on td "$0.00" at bounding box center [297, 158] width 35 height 21
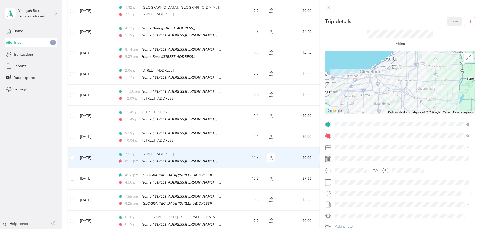
drag, startPoint x: 86, startPoint y: 165, endPoint x: 304, endPoint y: 26, distance: 258.7
click at [86, 165] on div "Trip details Save This trip cannot be edited because it is either under review,…" at bounding box center [240, 114] width 480 height 229
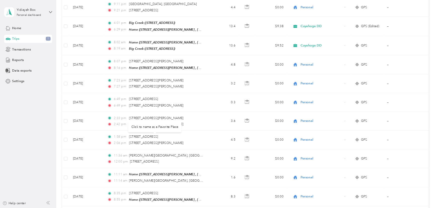
scroll to position [6787, 0]
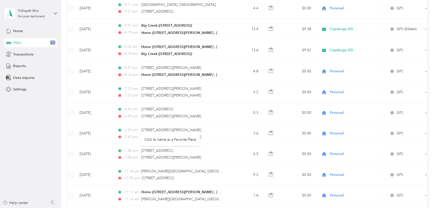
drag, startPoint x: 479, startPoint y: 7, endPoint x: 38, endPoint y: 137, distance: 459.6
click at [38, 137] on aside "Yidiayah Box Personal dashboard Home Trips 1 Transactions Reports Data exports …" at bounding box center [30, 104] width 61 height 208
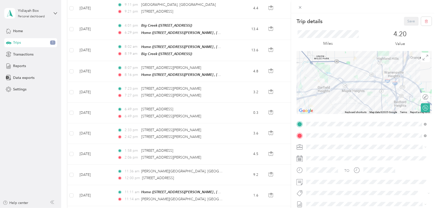
click at [46, 149] on div "Trip details Save This trip cannot be edited because it is either under review,…" at bounding box center [218, 104] width 437 height 208
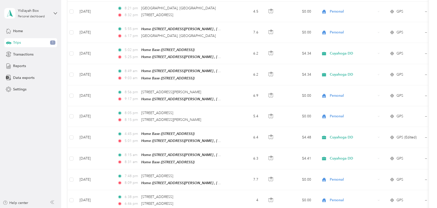
scroll to position [6467, 0]
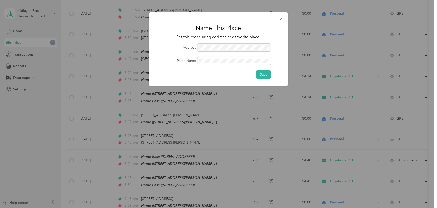
click at [212, 51] on div at bounding box center [233, 48] width 73 height 8
click at [280, 19] on icon "button" at bounding box center [281, 19] width 2 height 2
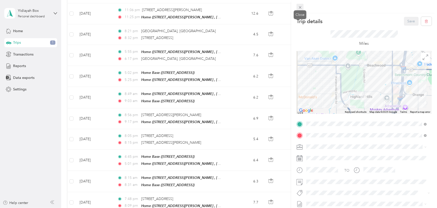
click at [299, 7] on icon at bounding box center [300, 7] width 4 height 4
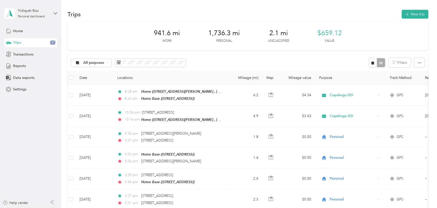
drag, startPoint x: 326, startPoint y: 33, endPoint x: 223, endPoint y: 34, distance: 103.6
click at [326, 33] on span "$659.12" at bounding box center [329, 33] width 24 height 8
drag, startPoint x: 35, startPoint y: 57, endPoint x: 23, endPoint y: 53, distance: 12.4
click at [34, 57] on div "Transactions" at bounding box center [30, 54] width 53 height 9
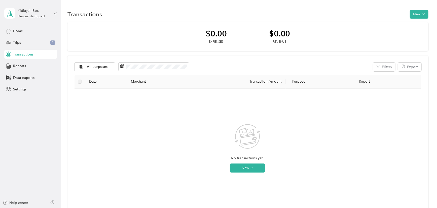
click at [135, 72] on div "All purposes Filters Export Date Merchant Transaction Amount Purpose Report No …" at bounding box center [247, 147] width 361 height 182
click at [123, 64] on span at bounding box center [153, 67] width 70 height 9
click at [120, 67] on icon at bounding box center [122, 66] width 4 height 4
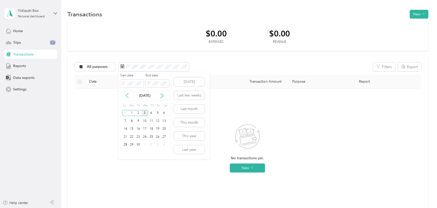
click at [129, 97] on icon at bounding box center [127, 95] width 5 height 5
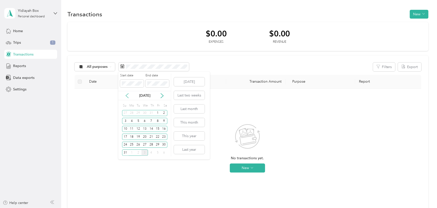
click at [129, 97] on icon at bounding box center [127, 95] width 5 height 5
click at [130, 127] on div "16" at bounding box center [132, 129] width 7 height 6
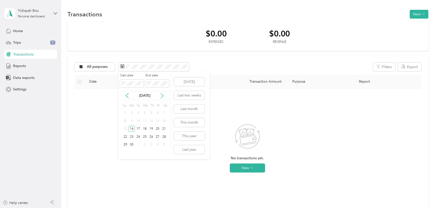
click at [161, 94] on icon at bounding box center [162, 96] width 3 height 5
click at [161, 94] on icon at bounding box center [161, 95] width 5 height 5
click at [162, 94] on icon at bounding box center [161, 95] width 5 height 5
click at [127, 97] on icon at bounding box center [127, 96] width 3 height 5
click at [126, 152] on div "31" at bounding box center [125, 153] width 7 height 6
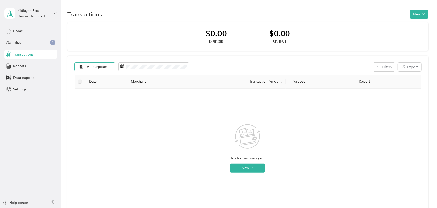
click at [102, 67] on span "All purposes" at bounding box center [97, 67] width 21 height 4
click at [102, 92] on span "Cuyahoga DD" at bounding box center [99, 92] width 24 height 5
click at [249, 172] on button "Reset filters" at bounding box center [246, 168] width 25 height 9
click at [30, 44] on div "Trips 1" at bounding box center [30, 42] width 53 height 9
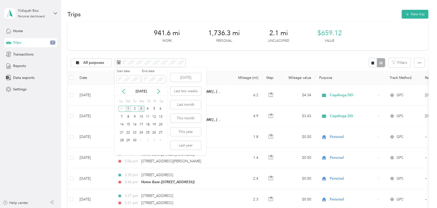
click at [129, 110] on div "1" at bounding box center [128, 109] width 7 height 6
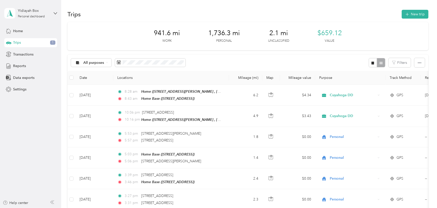
click at [279, 63] on div "All purposes Filters" at bounding box center [247, 63] width 361 height 16
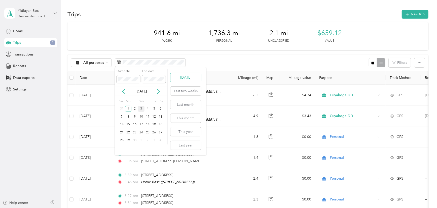
click at [187, 77] on button "[DATE]" at bounding box center [185, 77] width 31 height 9
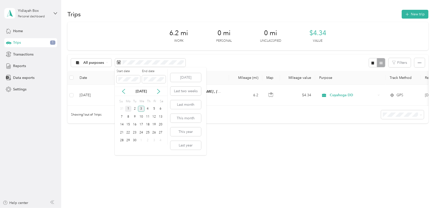
click at [128, 111] on div "1" at bounding box center [128, 109] width 7 height 6
click at [142, 109] on div "3" at bounding box center [141, 109] width 7 height 6
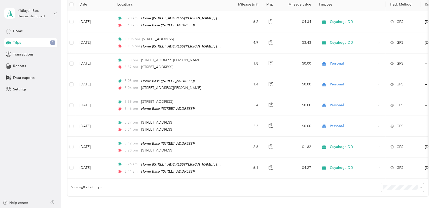
scroll to position [63, 0]
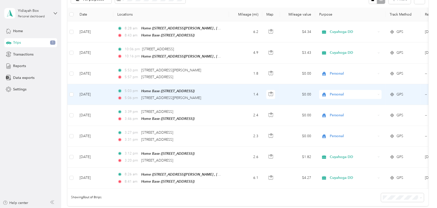
click at [423, 93] on td "--" at bounding box center [444, 94] width 46 height 21
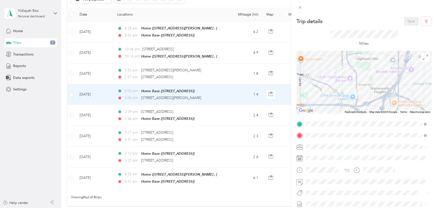
click at [325, 103] on div "Home [STREET_ADDRESS][PERSON_NAME]" at bounding box center [370, 98] width 109 height 16
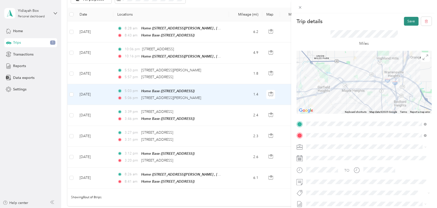
click at [404, 21] on button "Save" at bounding box center [411, 21] width 15 height 9
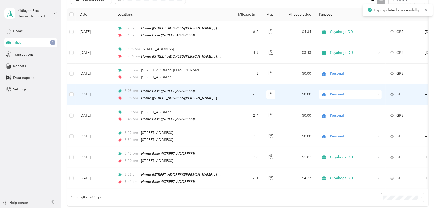
click at [338, 92] on span "Personal" at bounding box center [353, 95] width 46 height 6
click at [336, 103] on span "Cuyahoga DD" at bounding box center [355, 101] width 47 height 5
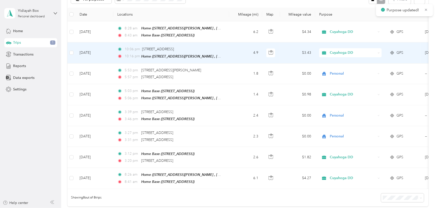
click at [339, 54] on span "Cuyahoga DD" at bounding box center [353, 53] width 46 height 6
click at [337, 69] on span "Personal" at bounding box center [355, 68] width 47 height 5
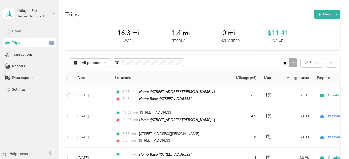
click at [15, 34] on div "Home" at bounding box center [29, 30] width 53 height 9
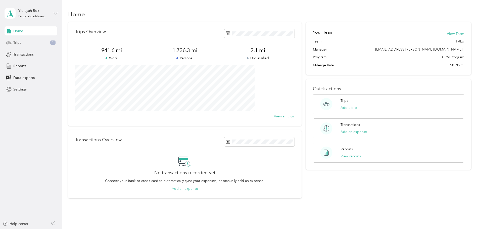
click at [23, 42] on div "Trips 1" at bounding box center [31, 42] width 53 height 9
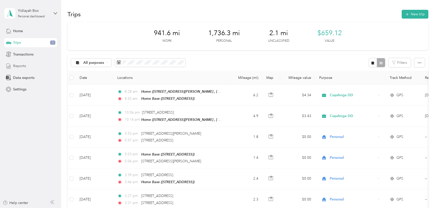
click at [21, 68] on span "Reports" at bounding box center [19, 65] width 13 height 5
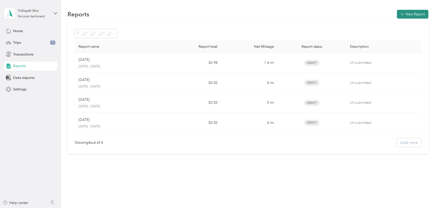
click at [404, 17] on icon "button" at bounding box center [401, 14] width 5 height 5
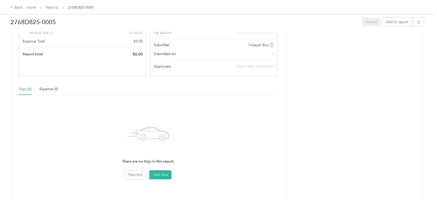
scroll to position [68, 0]
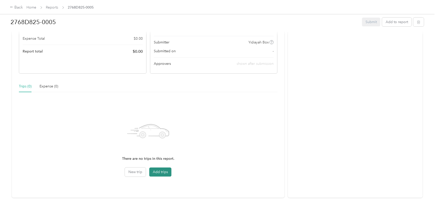
click at [154, 171] on button "Add trips" at bounding box center [160, 172] width 22 height 9
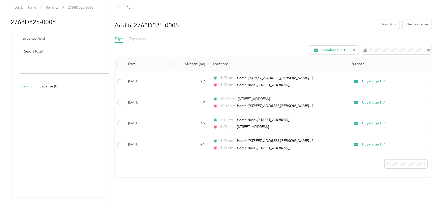
click at [387, 191] on span "100 per load" at bounding box center [394, 193] width 21 height 4
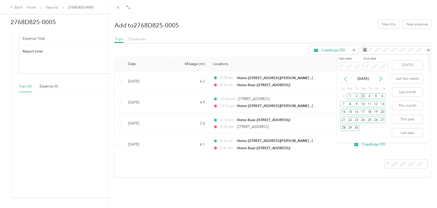
click at [346, 78] on icon at bounding box center [345, 78] width 5 height 5
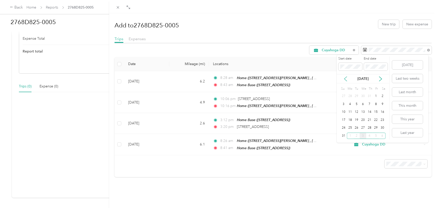
click at [346, 79] on icon at bounding box center [345, 78] width 5 height 5
click at [345, 80] on icon at bounding box center [345, 78] width 5 height 5
click at [351, 112] on div "16" at bounding box center [350, 112] width 7 height 6
click at [381, 79] on icon at bounding box center [380, 79] width 3 height 5
click at [369, 129] on div "31" at bounding box center [369, 128] width 7 height 6
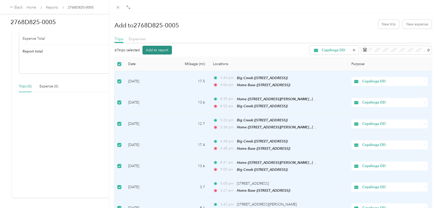
click at [167, 51] on button "Add to report" at bounding box center [156, 50] width 29 height 9
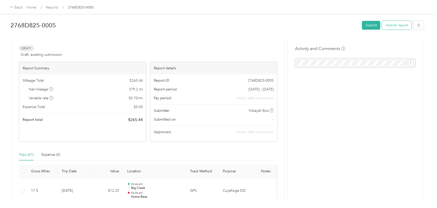
click at [391, 27] on button "Add to report" at bounding box center [396, 25] width 29 height 9
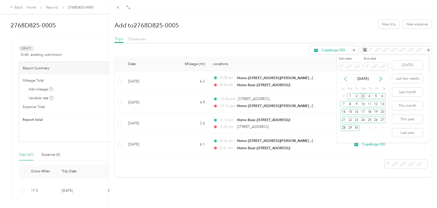
click at [347, 77] on icon at bounding box center [345, 78] width 5 height 5
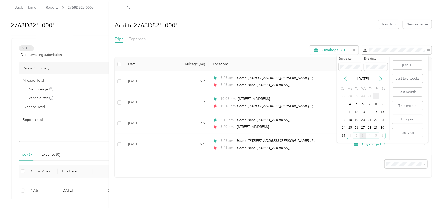
click at [377, 97] on div "1" at bounding box center [376, 96] width 7 height 6
click at [345, 136] on div "31" at bounding box center [343, 136] width 7 height 6
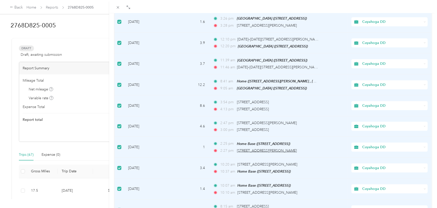
scroll to position [421, 0]
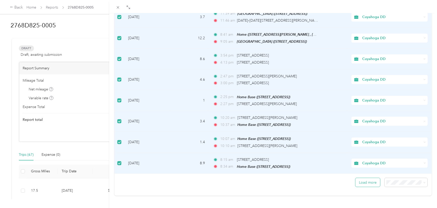
click at [370, 178] on button "Load more" at bounding box center [367, 182] width 25 height 9
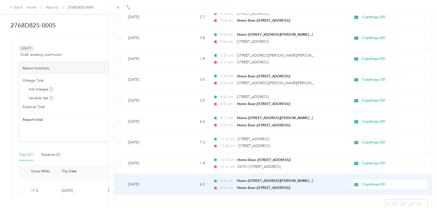
scroll to position [710, 0]
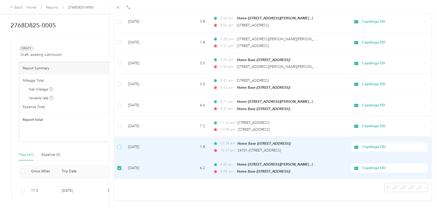
click at [120, 144] on label at bounding box center [119, 147] width 4 height 6
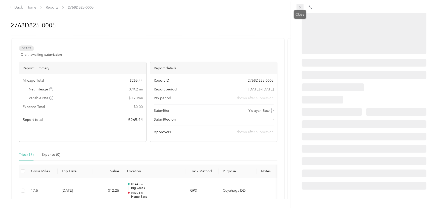
click at [299, 8] on icon at bounding box center [300, 7] width 4 height 4
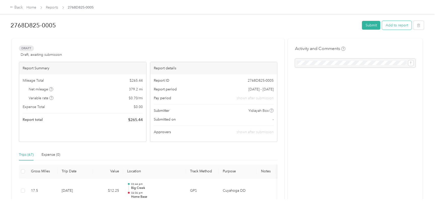
click at [395, 25] on button "Add to report" at bounding box center [396, 25] width 29 height 9
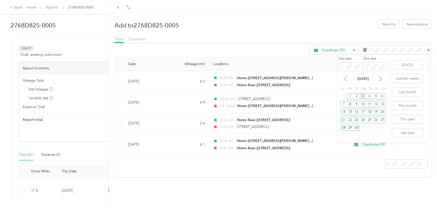
click at [344, 78] on icon at bounding box center [345, 78] width 5 height 5
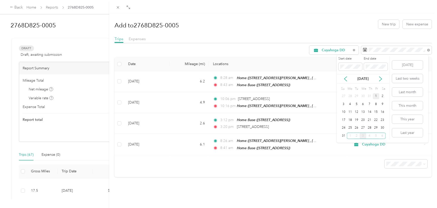
click at [376, 98] on div "1" at bounding box center [376, 96] width 7 height 6
click at [344, 137] on div "31" at bounding box center [343, 136] width 7 height 6
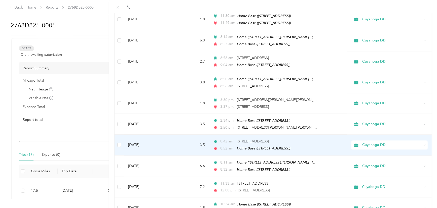
scroll to position [710, 0]
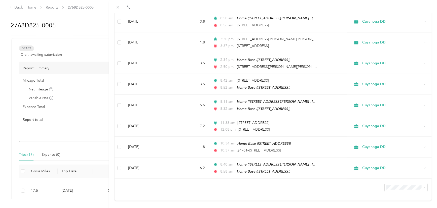
click at [397, 172] on li "100 per load" at bounding box center [402, 169] width 43 height 9
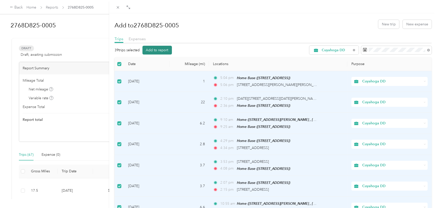
click at [158, 49] on button "Add to report" at bounding box center [156, 50] width 29 height 9
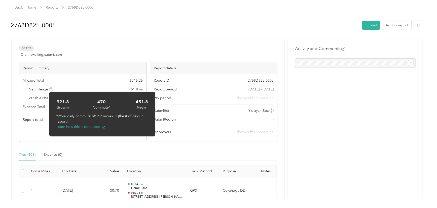
click at [78, 78] on div "Mileage Total $ 316.26" at bounding box center [83, 80] width 120 height 5
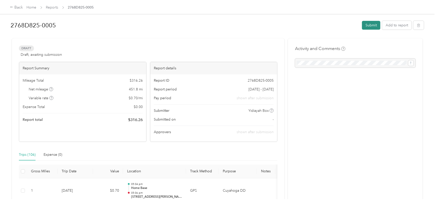
click at [372, 29] on button "Submit" at bounding box center [371, 25] width 18 height 9
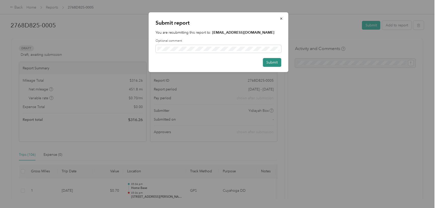
click at [272, 61] on button "Submit" at bounding box center [272, 62] width 18 height 9
